Goal: Information Seeking & Learning: Learn about a topic

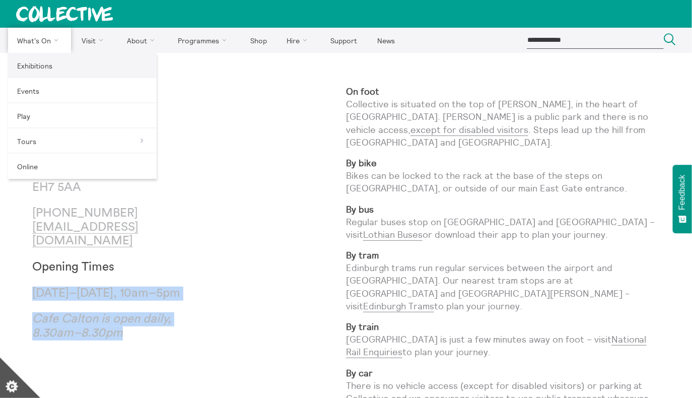
click at [50, 63] on link "Exhibitions" at bounding box center [82, 65] width 149 height 25
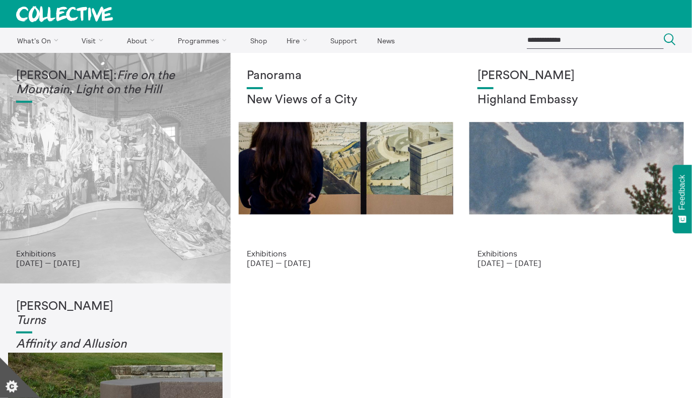
click at [136, 217] on div "[PERSON_NAME]: Fire on the Mountain, Light on the Hill" at bounding box center [115, 159] width 199 height 180
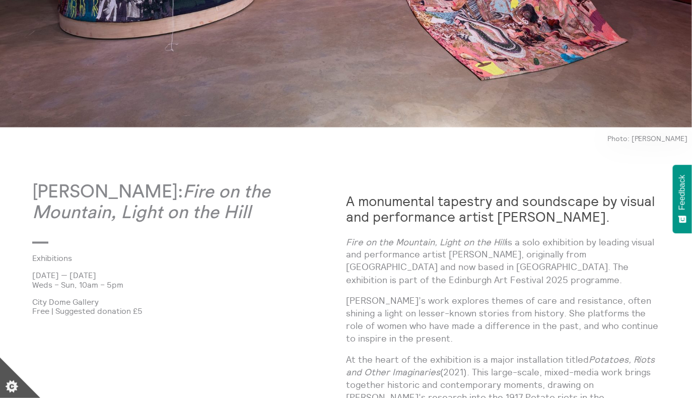
scroll to position [412, 0]
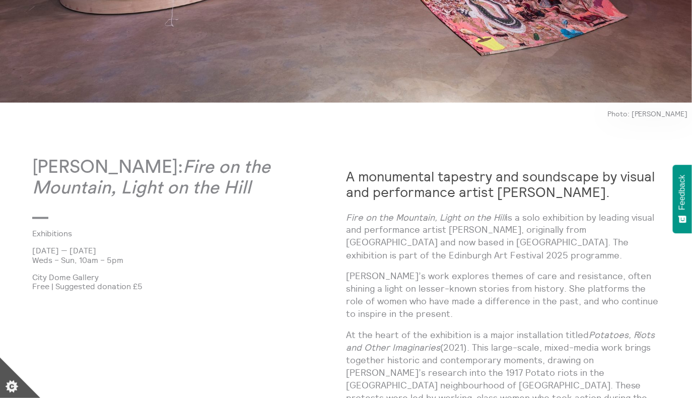
drag, startPoint x: 26, startPoint y: 250, endPoint x: 138, endPoint y: 250, distance: 112.4
copy p "[DATE] — [DATE]"
drag, startPoint x: 128, startPoint y: 261, endPoint x: 26, endPoint y: 260, distance: 102.3
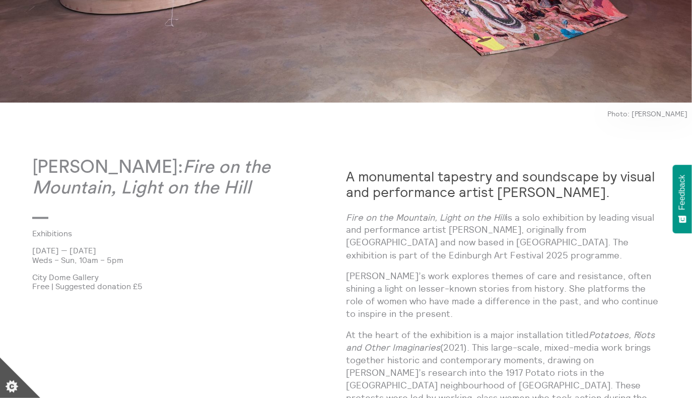
copy p "Weds – Sun, 10am – 5pm"
drag, startPoint x: 91, startPoint y: 275, endPoint x: 36, endPoint y: 273, distance: 55.0
click at [36, 273] on p "City Dome Gallery" at bounding box center [189, 277] width 314 height 9
drag, startPoint x: 49, startPoint y: 287, endPoint x: 31, endPoint y: 289, distance: 18.2
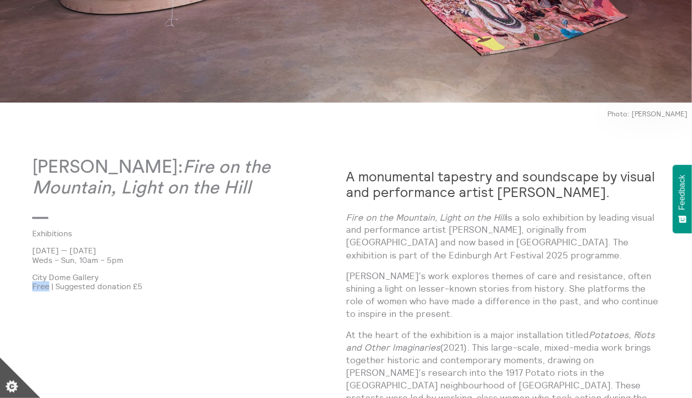
copy p "Free"
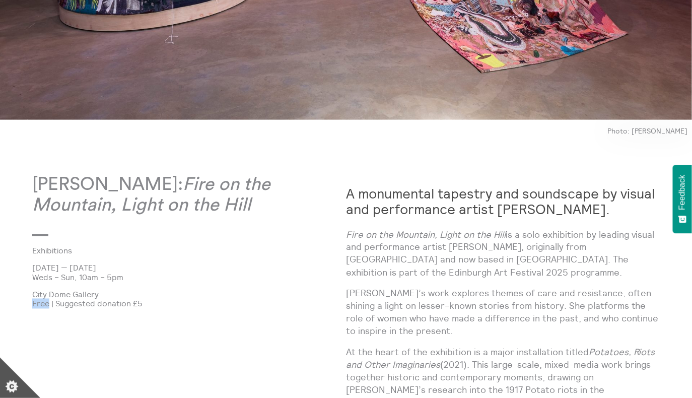
scroll to position [514, 0]
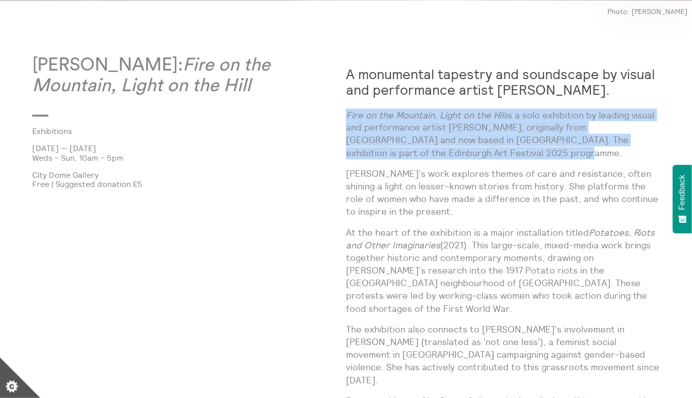
drag, startPoint x: 348, startPoint y: 114, endPoint x: 456, endPoint y: 153, distance: 114.9
click at [456, 153] on p "Fire on the Mountain, Light on the Hill is a solo exhibition by leading visual …" at bounding box center [503, 134] width 314 height 51
copy p "Fire on the Mountain, Light on the Hill is a solo exhibition by leading visual …"
